Goal: Task Accomplishment & Management: Complete application form

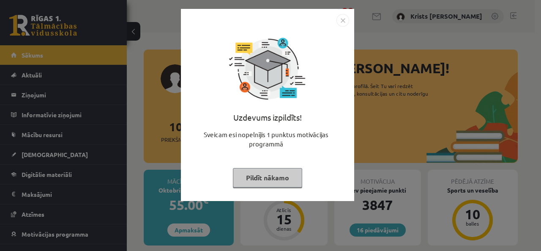
click at [276, 181] on button "Pildīt nākamo" at bounding box center [267, 177] width 69 height 19
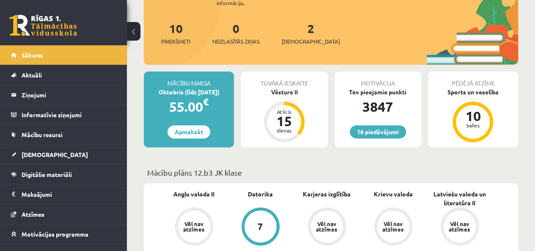
scroll to position [85, 0]
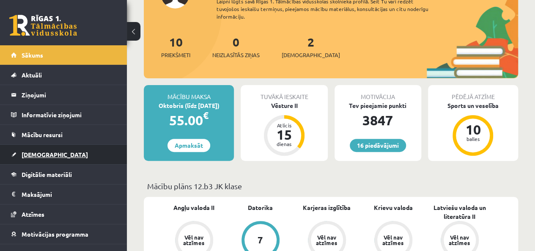
click at [52, 148] on link "[DEMOGRAPHIC_DATA]" at bounding box center [63, 154] width 105 height 19
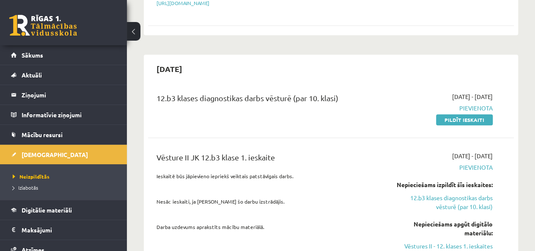
scroll to position [254, 0]
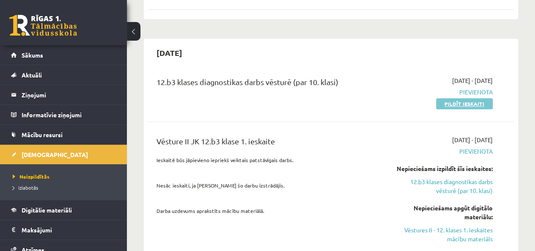
click at [440, 98] on link "Pildīt ieskaiti" at bounding box center [464, 103] width 57 height 11
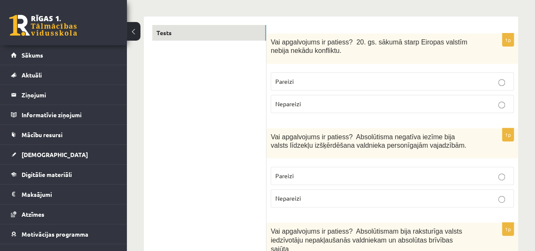
scroll to position [169, 0]
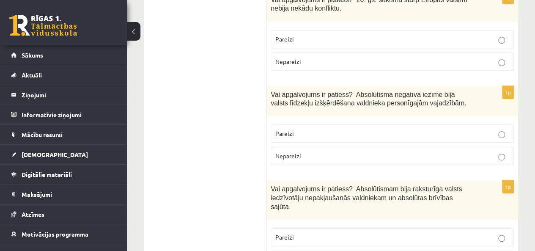
click at [409, 134] on p "Pareizi" at bounding box center [392, 133] width 234 height 9
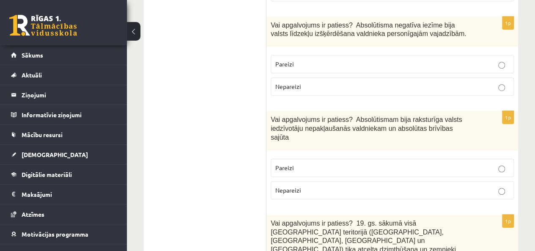
scroll to position [254, 0]
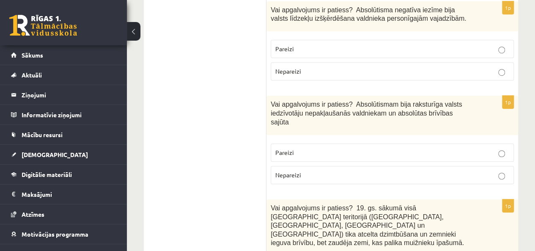
click at [357, 148] on p "Pareizi" at bounding box center [392, 152] width 234 height 9
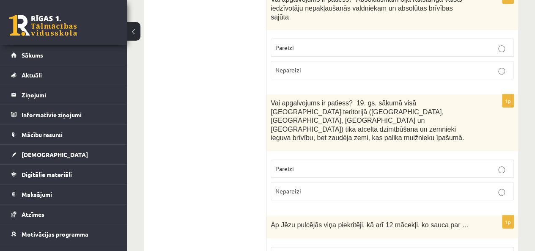
scroll to position [380, 0]
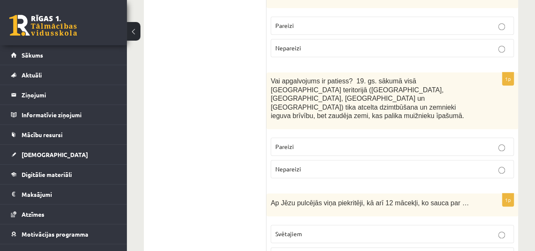
drag, startPoint x: 345, startPoint y: 113, endPoint x: 344, endPoint y: 117, distance: 4.3
click at [344, 117] on div "1p Vai apgalvojums ir patiess? 19. gs. sākumā visā Latvijas teritorijā (Kurzemē…" at bounding box center [391, 128] width 251 height 112
click at [344, 142] on p "Pareizi" at bounding box center [392, 146] width 234 height 9
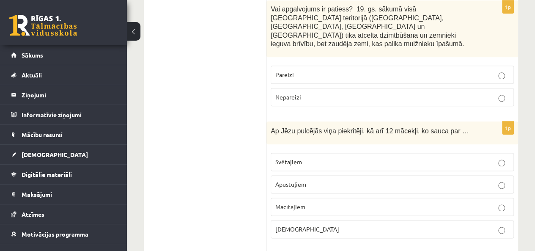
scroll to position [465, 0]
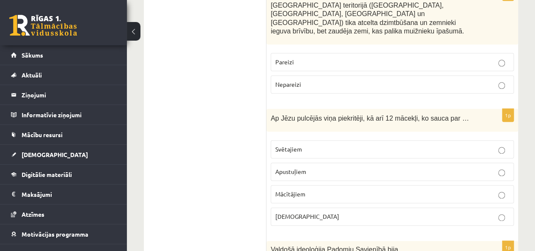
click at [307, 167] on p "Apustuļiem" at bounding box center [392, 171] width 234 height 9
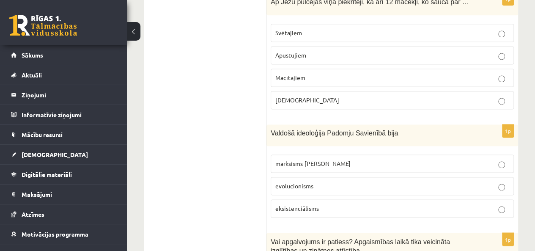
scroll to position [592, 0]
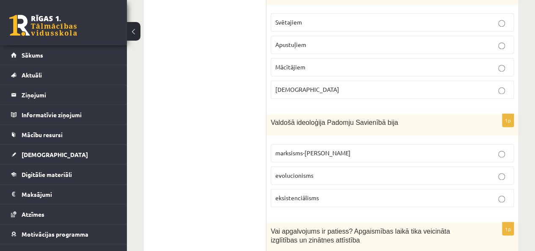
click at [325, 149] on span "marksisms-ļeņinisms" at bounding box center [312, 153] width 75 height 8
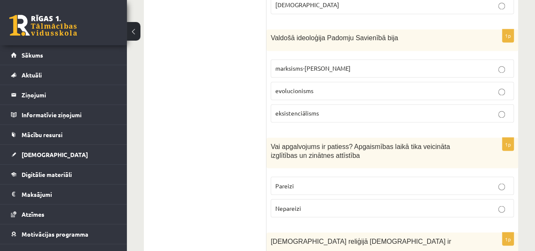
scroll to position [719, 0]
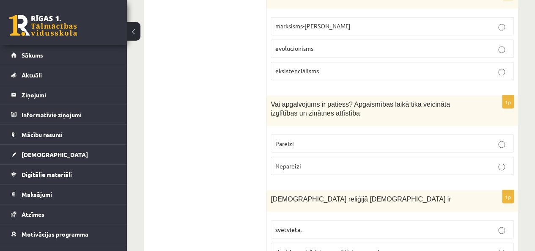
click at [325, 139] on p "Pareizi" at bounding box center [392, 143] width 234 height 9
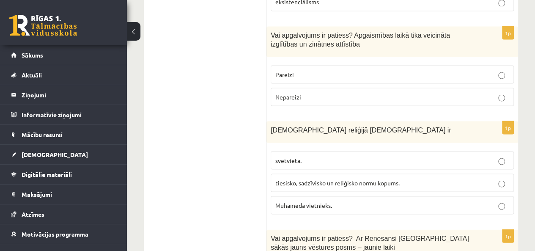
scroll to position [803, 0]
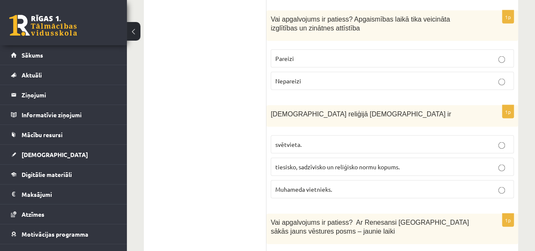
click at [328, 135] on label "svētvieta." at bounding box center [392, 144] width 243 height 18
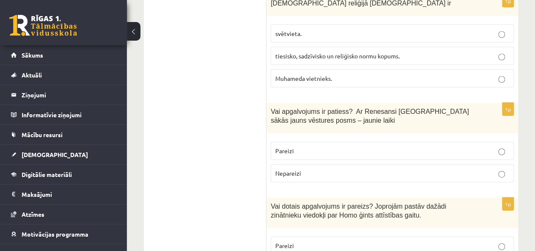
scroll to position [930, 0]
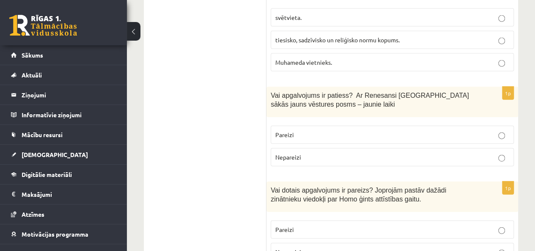
click at [335, 130] on p "Pareizi" at bounding box center [392, 134] width 234 height 9
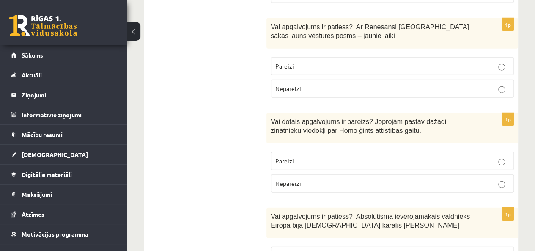
scroll to position [1014, 0]
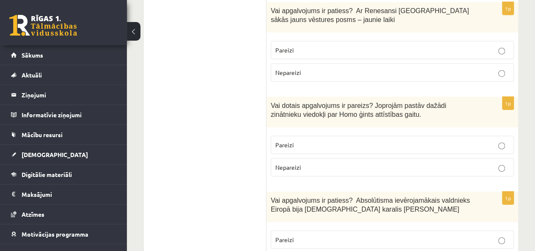
click at [357, 163] on p "Nepareizi" at bounding box center [392, 167] width 234 height 9
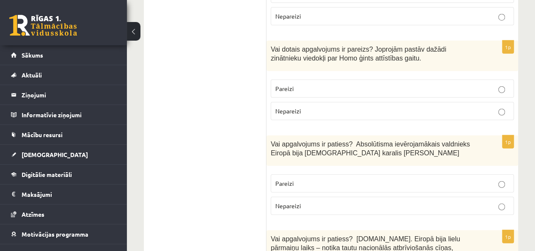
scroll to position [1057, 0]
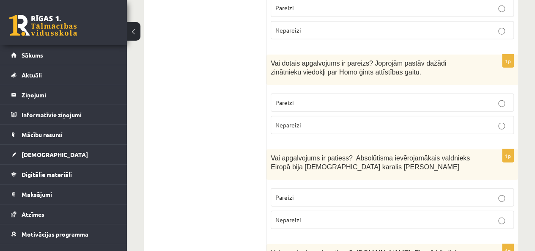
drag, startPoint x: 324, startPoint y: 82, endPoint x: 325, endPoint y: 88, distance: 5.9
click at [325, 89] on fieldset "Pareizi Nepareizi" at bounding box center [392, 112] width 243 height 47
click at [350, 98] on p "Pareizi" at bounding box center [392, 102] width 234 height 9
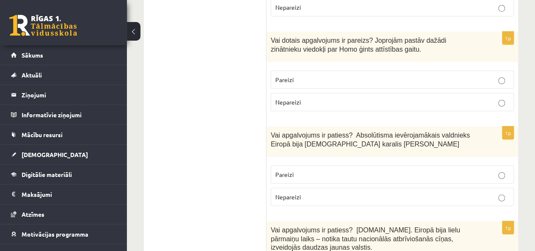
scroll to position [1099, 0]
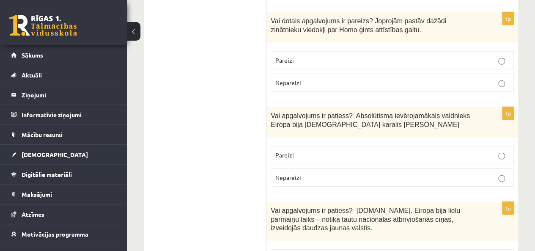
click at [298, 146] on label "Pareizi" at bounding box center [392, 155] width 243 height 18
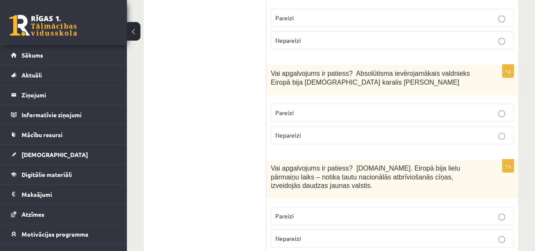
scroll to position [1184, 0]
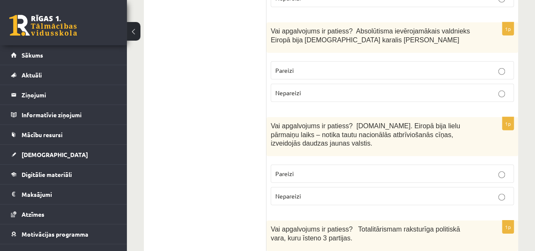
click at [396, 169] on p "Pareizi" at bounding box center [392, 173] width 234 height 9
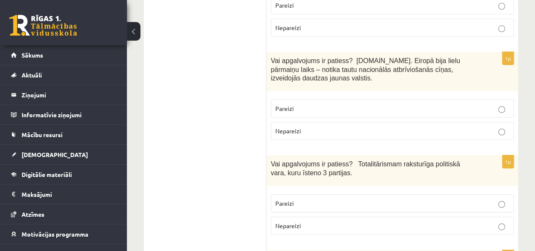
scroll to position [1268, 0]
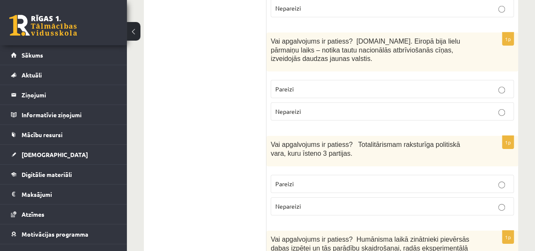
click at [374, 175] on label "Pareizi" at bounding box center [392, 184] width 243 height 18
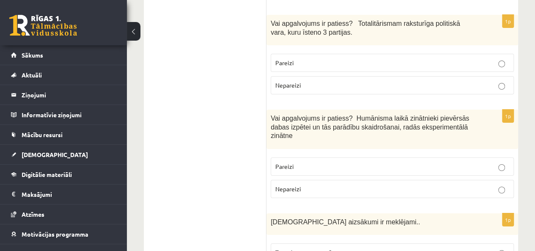
scroll to position [1395, 0]
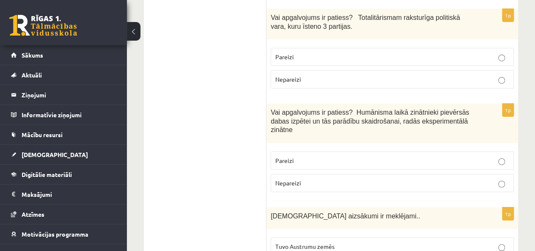
click at [357, 151] on label "Pareizi" at bounding box center [392, 160] width 243 height 18
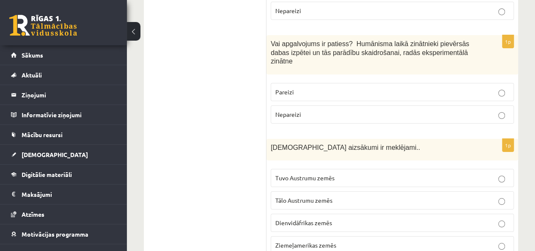
scroll to position [1479, 0]
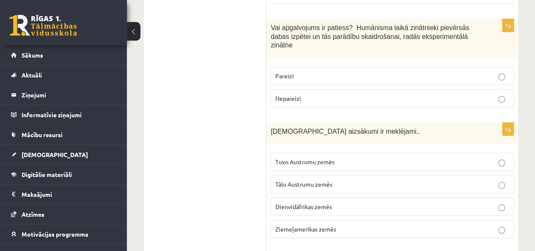
click at [321, 158] on span "Tuvo Austrumu zemēs" at bounding box center [304, 162] width 59 height 8
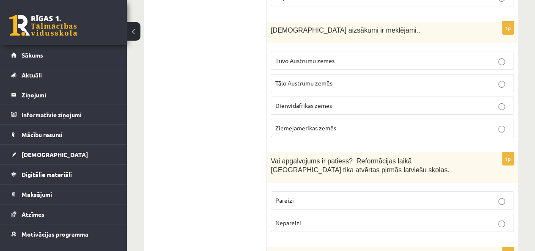
scroll to position [1606, 0]
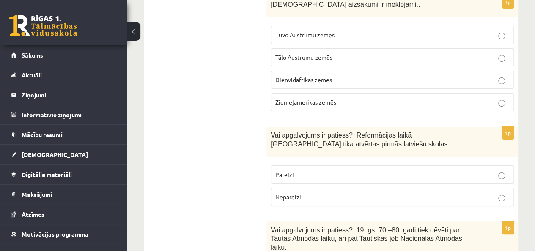
click at [346, 170] on p "Pareizi" at bounding box center [392, 174] width 234 height 9
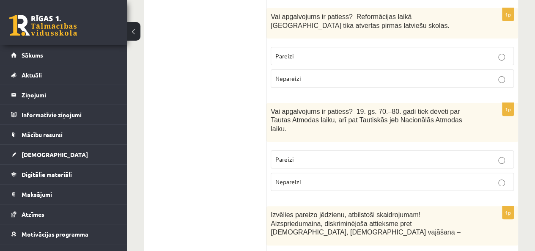
scroll to position [1733, 0]
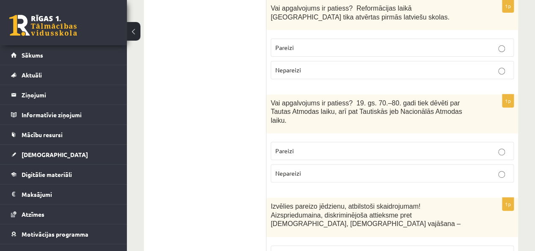
click at [325, 142] on label "Pareizi" at bounding box center [392, 151] width 243 height 18
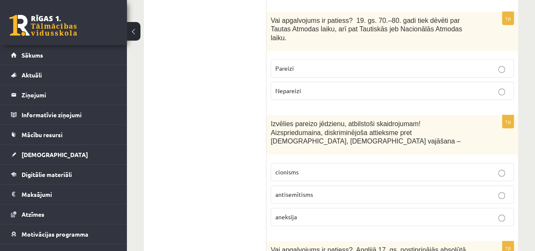
scroll to position [1818, 0]
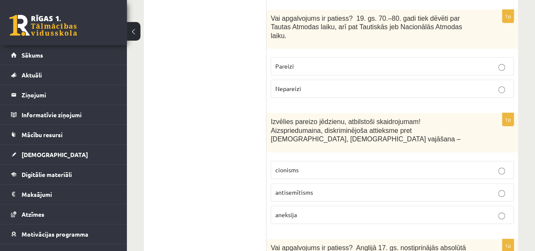
click at [332, 188] on p "antisemītisms" at bounding box center [392, 192] width 234 height 9
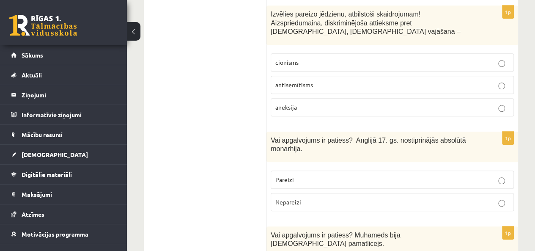
scroll to position [1944, 0]
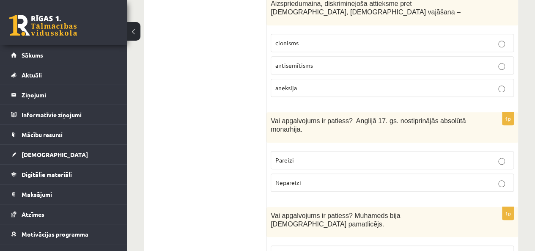
click at [305, 156] on p "Pareizi" at bounding box center [392, 160] width 234 height 9
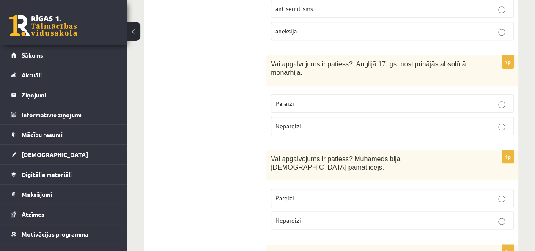
scroll to position [2029, 0]
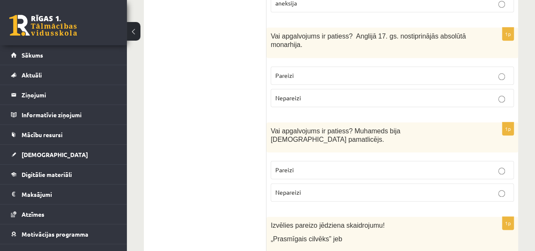
click at [291, 161] on label "Pareizi" at bounding box center [392, 170] width 243 height 18
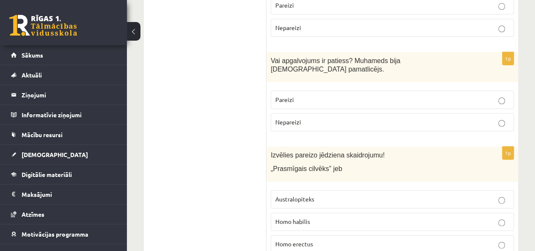
scroll to position [2113, 0]
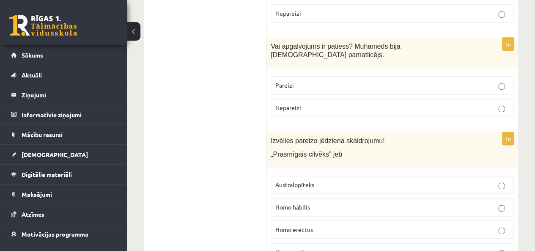
click at [292, 203] on span "Homo habilis" at bounding box center [292, 207] width 35 height 8
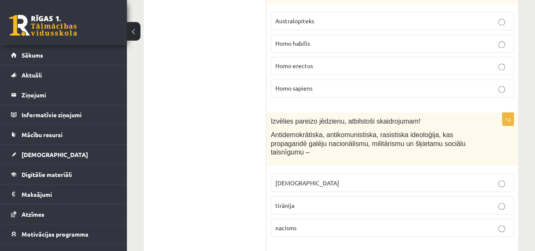
scroll to position [2282, 0]
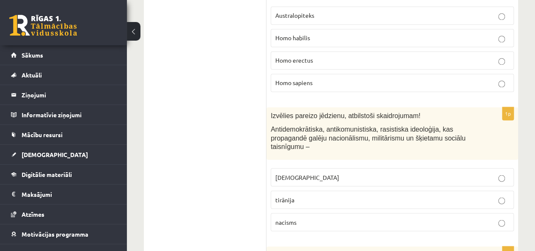
click at [302, 217] on p "nacisms" at bounding box center [392, 221] width 234 height 9
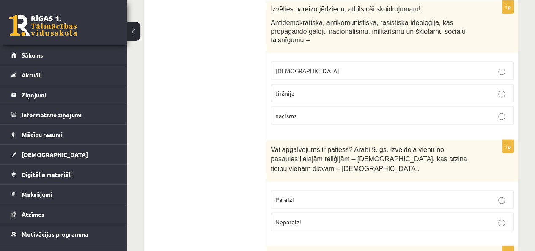
scroll to position [2409, 0]
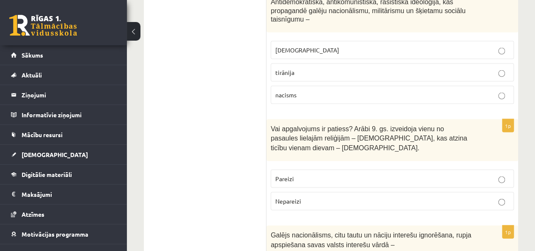
click at [295, 165] on fieldset "Pareizi Nepareizi" at bounding box center [392, 188] width 243 height 47
click at [295, 169] on label "Pareizi" at bounding box center [392, 178] width 243 height 18
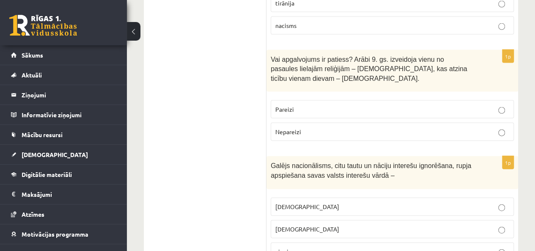
scroll to position [2494, 0]
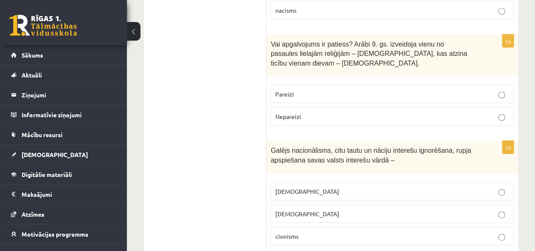
click at [311, 187] on p "šovinisms" at bounding box center [392, 191] width 234 height 9
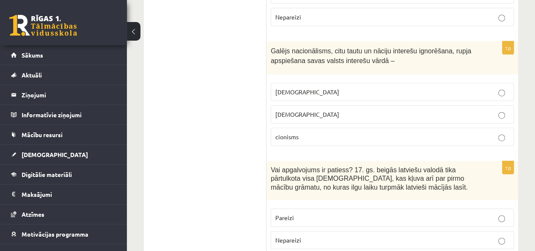
scroll to position [2621, 0]
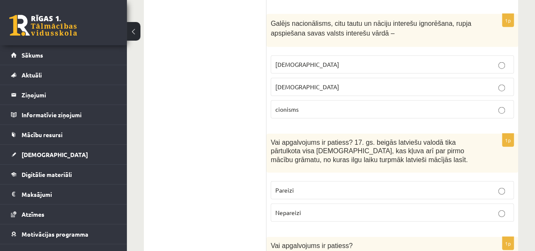
click at [300, 186] on p "Pareizi" at bounding box center [392, 190] width 234 height 9
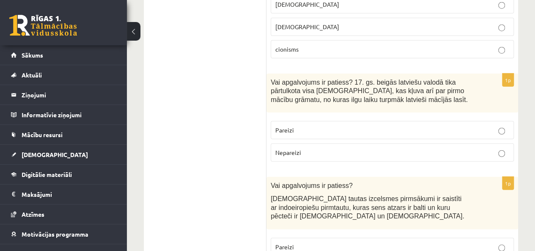
scroll to position [2705, 0]
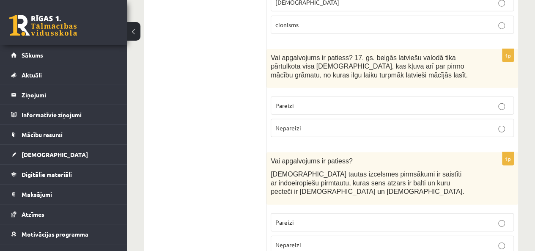
click at [325, 218] on p "Pareizi" at bounding box center [392, 222] width 234 height 9
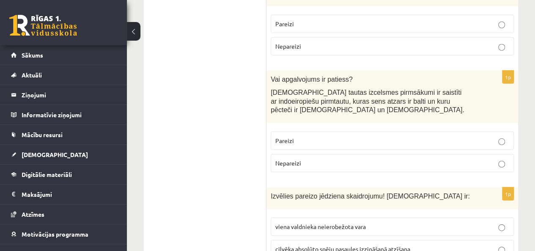
scroll to position [2790, 0]
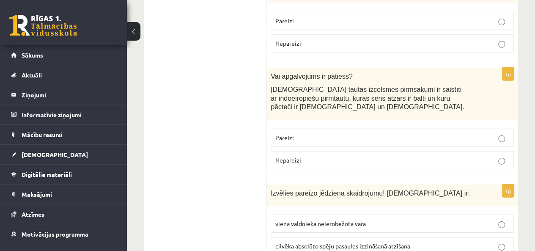
click at [341, 219] on span "viena valdnieka neierobežota vara" at bounding box center [320, 223] width 90 height 8
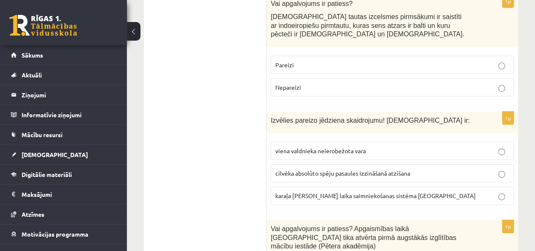
scroll to position [2874, 0]
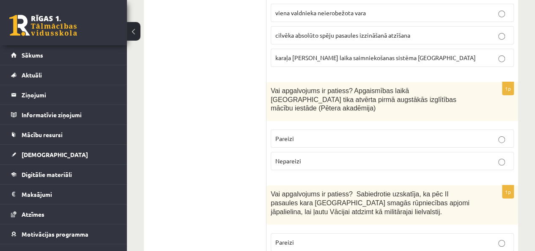
scroll to position [3001, 0]
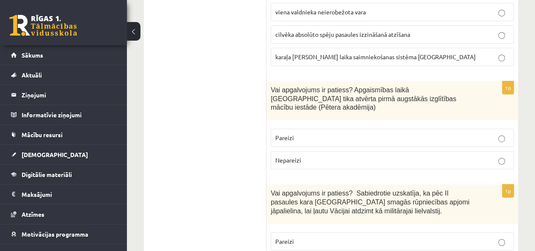
click at [317, 228] on fieldset "Pareizi Nepareizi" at bounding box center [392, 251] width 243 height 47
click at [318, 232] on label "Pareizi" at bounding box center [392, 241] width 243 height 18
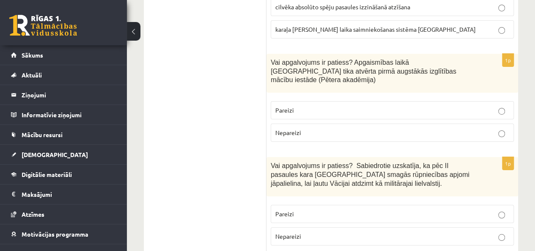
scroll to position [3079, 0]
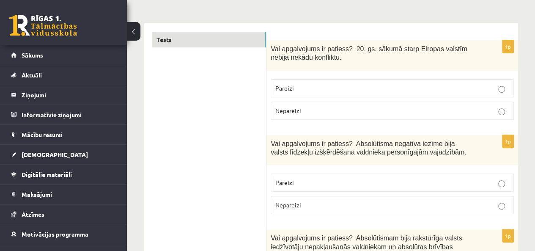
scroll to position [36, 0]
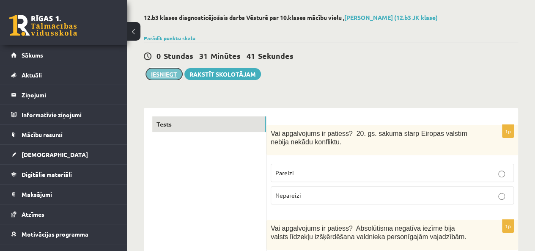
click at [171, 75] on button "Iesniegt" at bounding box center [164, 74] width 36 height 12
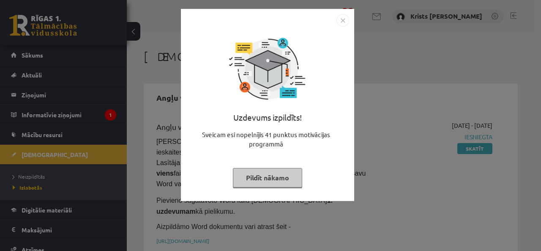
click at [260, 180] on button "Pildīt nākamo" at bounding box center [267, 177] width 69 height 19
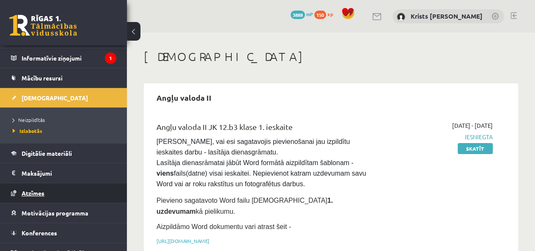
scroll to position [66, 0]
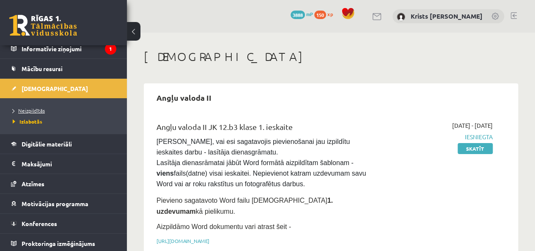
click at [34, 109] on span "Neizpildītās" at bounding box center [29, 110] width 32 height 7
click at [34, 120] on span "Izlabotās" at bounding box center [25, 121] width 25 height 7
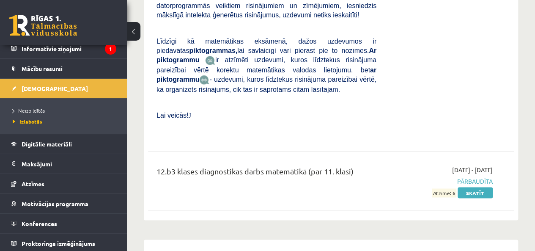
scroll to position [5507, 0]
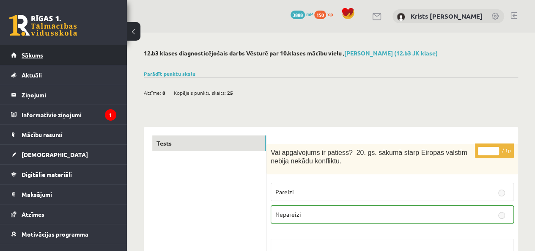
click at [30, 59] on link "Sākums" at bounding box center [63, 54] width 105 height 19
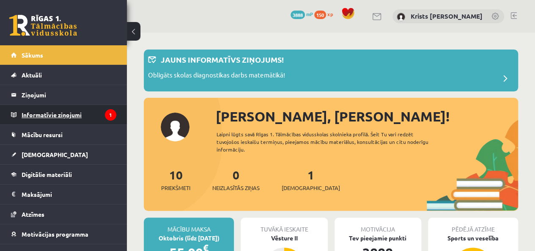
click at [39, 118] on legend "Informatīvie ziņojumi 1" at bounding box center [69, 114] width 95 height 19
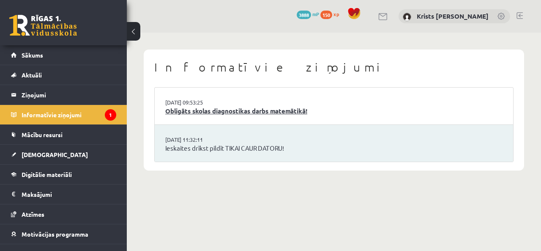
click at [202, 115] on link "Obligāts skolas diagnostikas darbs matemātikā!" at bounding box center [333, 111] width 337 height 10
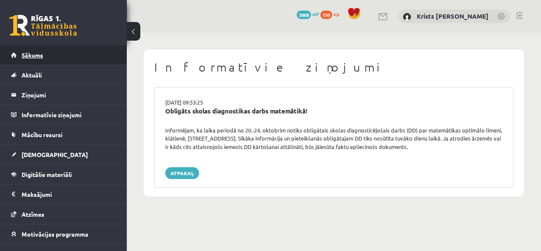
click at [32, 62] on link "Sākums" at bounding box center [63, 54] width 105 height 19
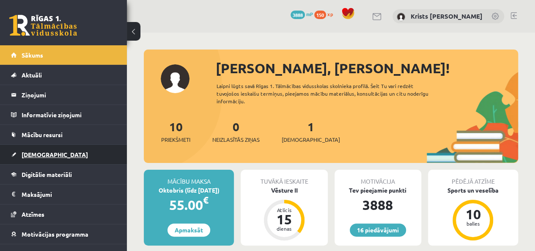
click at [45, 159] on link "[DEMOGRAPHIC_DATA]" at bounding box center [63, 154] width 105 height 19
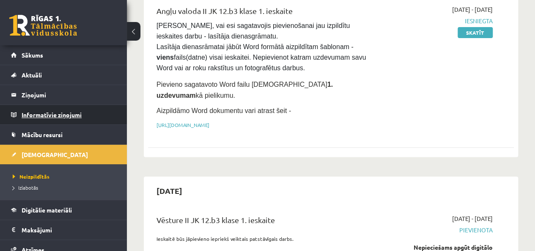
scroll to position [42, 0]
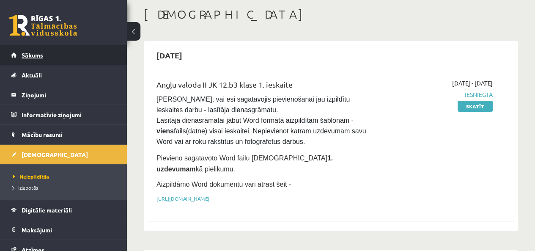
click at [38, 55] on span "Sākums" at bounding box center [33, 55] width 22 height 8
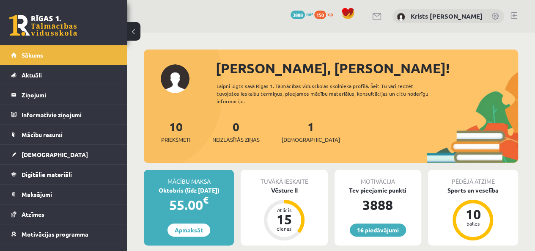
click at [513, 16] on link at bounding box center [513, 15] width 6 height 7
